Goal: Task Accomplishment & Management: Use online tool/utility

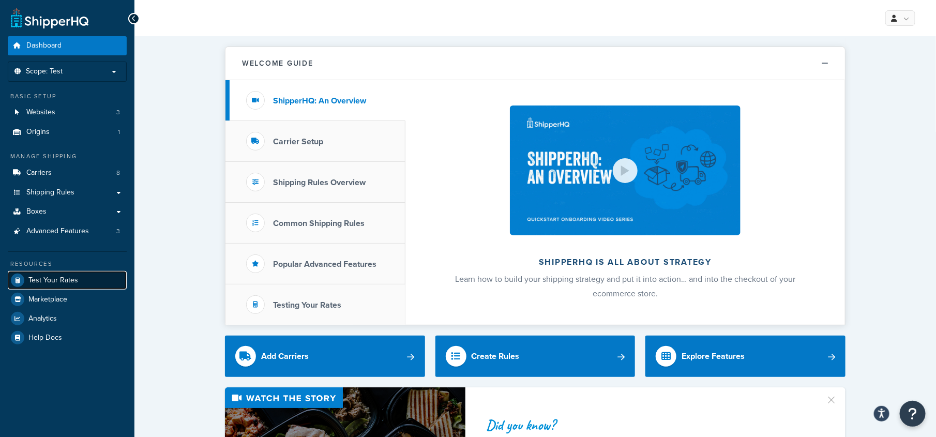
click at [39, 286] on link "Test Your Rates" at bounding box center [67, 280] width 119 height 19
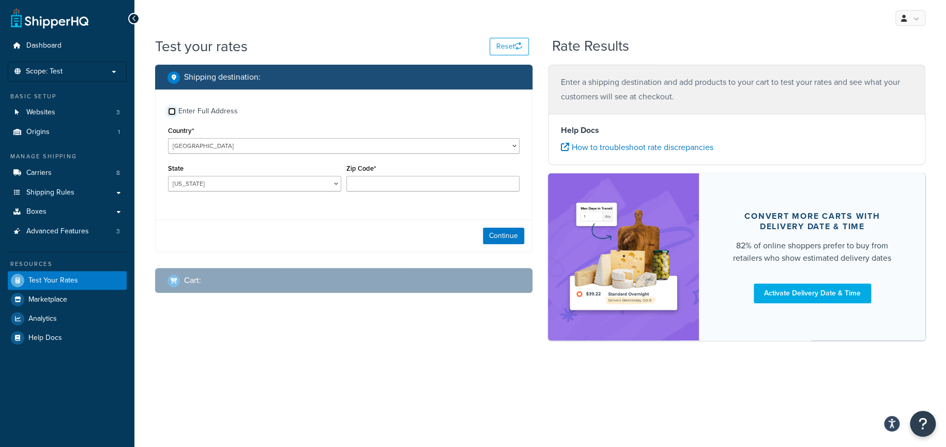
click at [174, 110] on input "Enter Full Address" at bounding box center [172, 112] width 8 height 8
checkbox input "true"
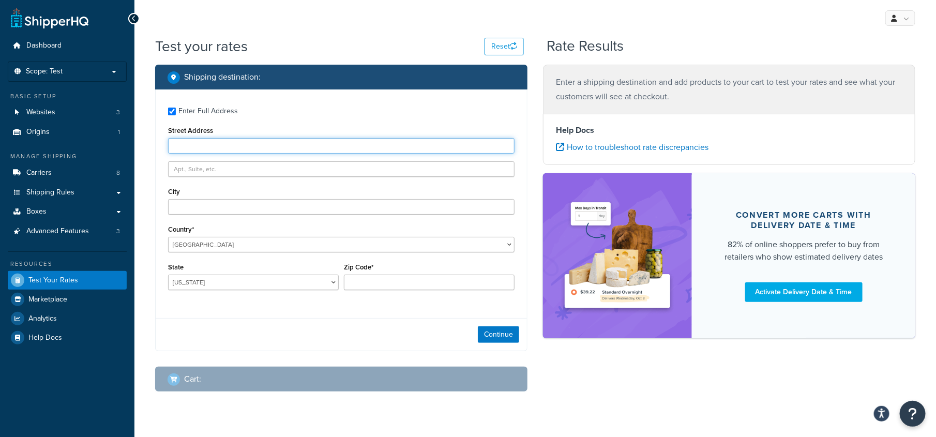
click at [207, 142] on input "Street Address" at bounding box center [341, 146] width 346 height 16
type input "[STREET_ADDRESS]"
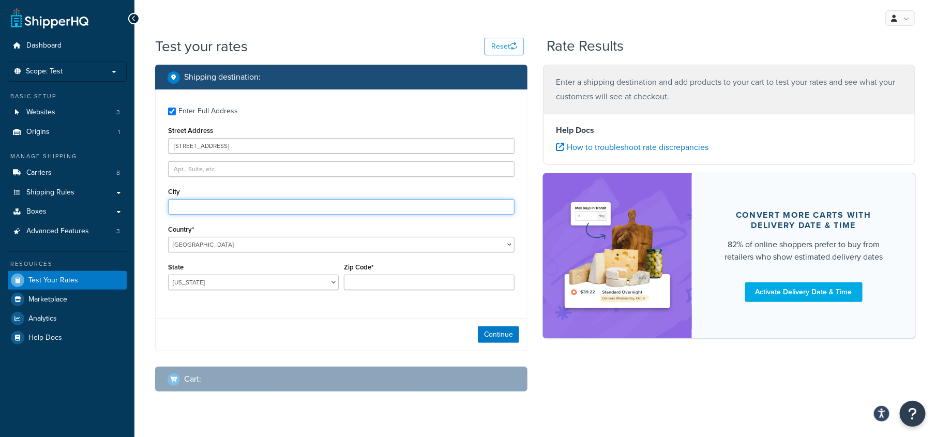
click at [207, 200] on input "City" at bounding box center [341, 207] width 346 height 16
type input "Coshocton"
select select "OH"
type input "43812"
click at [493, 336] on button "Continue" at bounding box center [498, 334] width 41 height 17
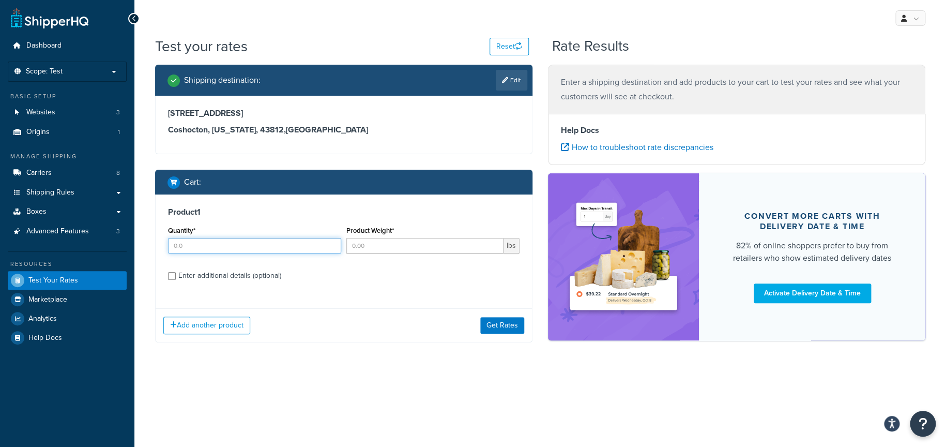
click at [201, 245] on input "Quantity*" at bounding box center [254, 246] width 173 height 16
click at [250, 251] on input "20" at bounding box center [254, 246] width 173 height 16
drag, startPoint x: 232, startPoint y: 245, endPoint x: 119, endPoint y: 245, distance: 113.2
click at [119, 245] on div "Dashboard Scope: Test Basic Setup Websites 3 Origins 1 Manage Shipping Carriers…" at bounding box center [473, 223] width 946 height 447
type input "168"
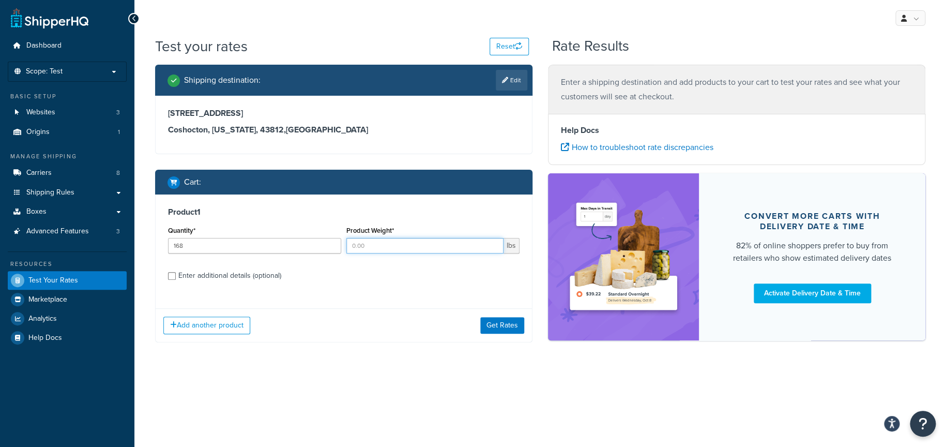
click at [372, 247] on input "Product Weight*" at bounding box center [424, 246] width 157 height 16
type input "1"
click at [173, 278] on input "Enter additional details (optional)" at bounding box center [172, 276] width 8 height 8
checkbox input "true"
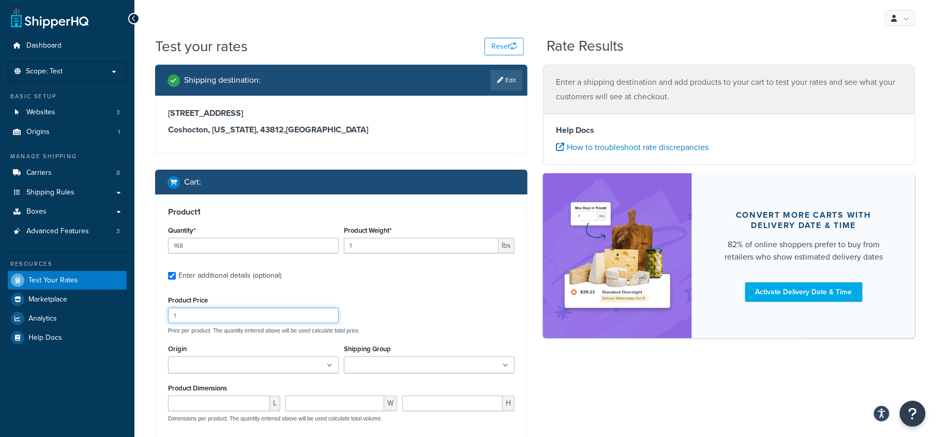
click at [187, 309] on input "1" at bounding box center [253, 316] width 171 height 16
drag, startPoint x: 201, startPoint y: 315, endPoint x: 147, endPoint y: 311, distance: 53.9
click at [147, 311] on div "Shipping destination : Edit [STREET_ADDRESS][US_STATE] Cart : Product 1 Quantit…" at bounding box center [341, 326] width 388 height 522
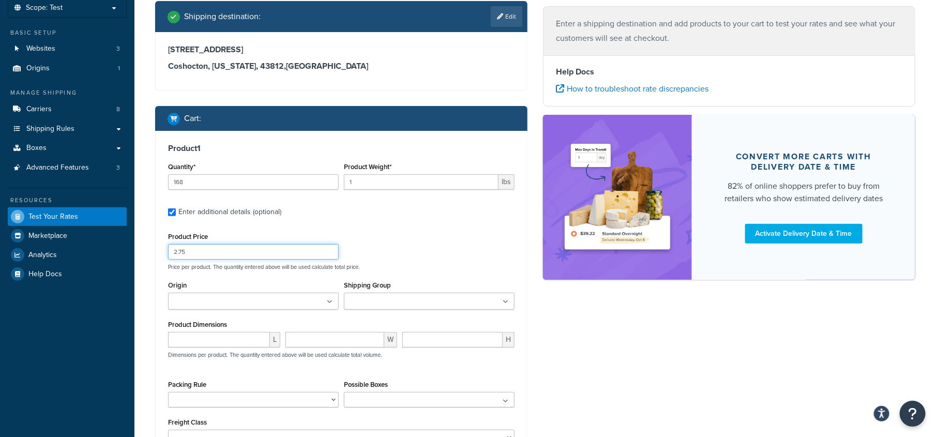
type input "2.75"
click at [322, 304] on ul at bounding box center [253, 301] width 171 height 17
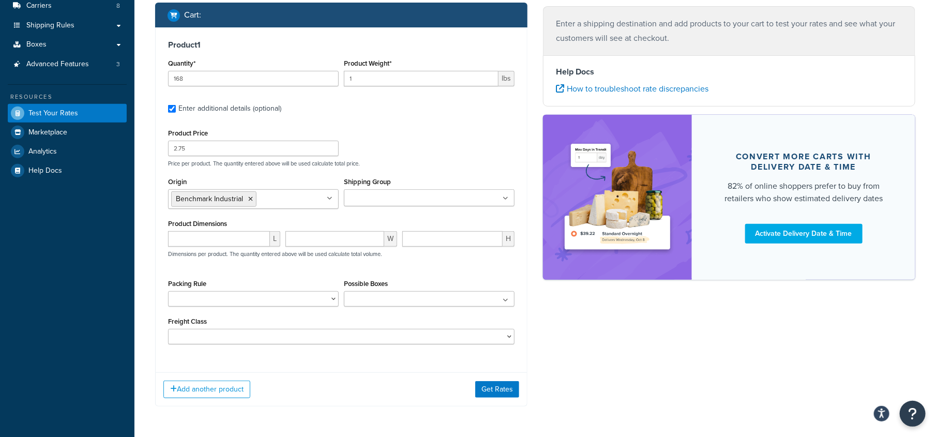
scroll to position [205, 0]
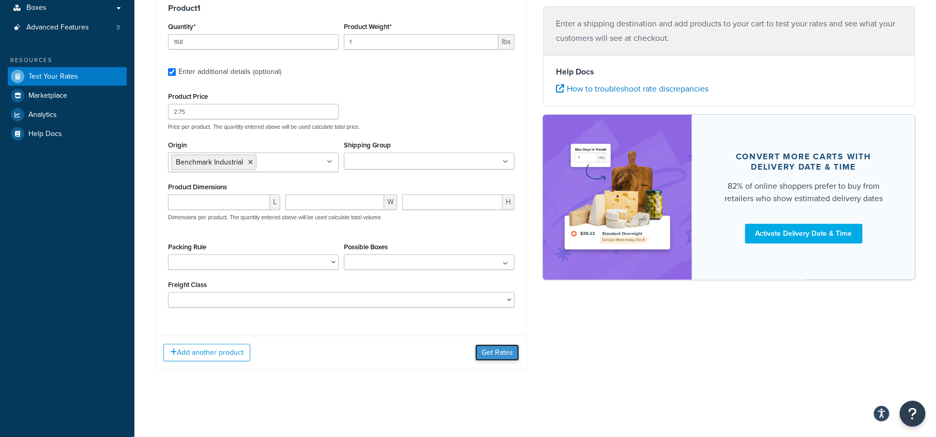
click at [502, 351] on button "Get Rates" at bounding box center [497, 352] width 44 height 17
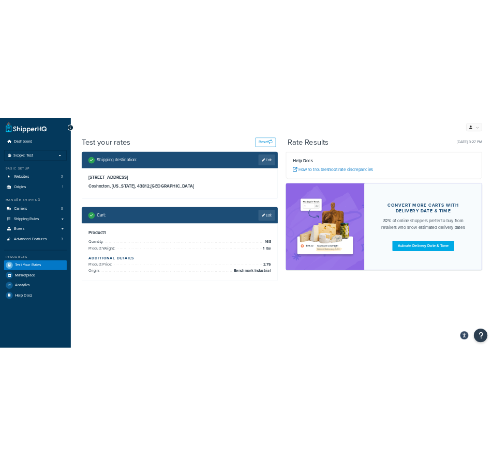
scroll to position [0, 0]
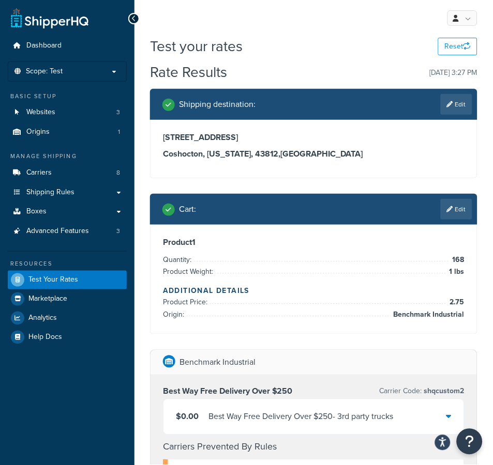
drag, startPoint x: 455, startPoint y: 1, endPoint x: 359, endPoint y: 33, distance: 100.7
click at [359, 33] on div "My Profile Billing Global Settings Contact Us Logout" at bounding box center [313, 18] width 358 height 36
click at [133, 17] on icon at bounding box center [134, 18] width 5 height 7
